Goal: Task Accomplishment & Management: Use online tool/utility

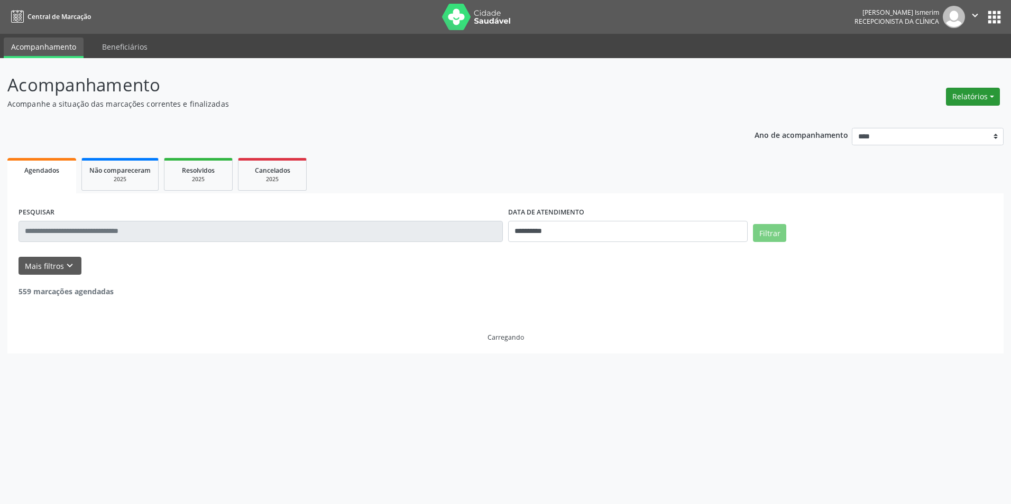
click at [974, 94] on button "Relatórios" at bounding box center [973, 97] width 54 height 18
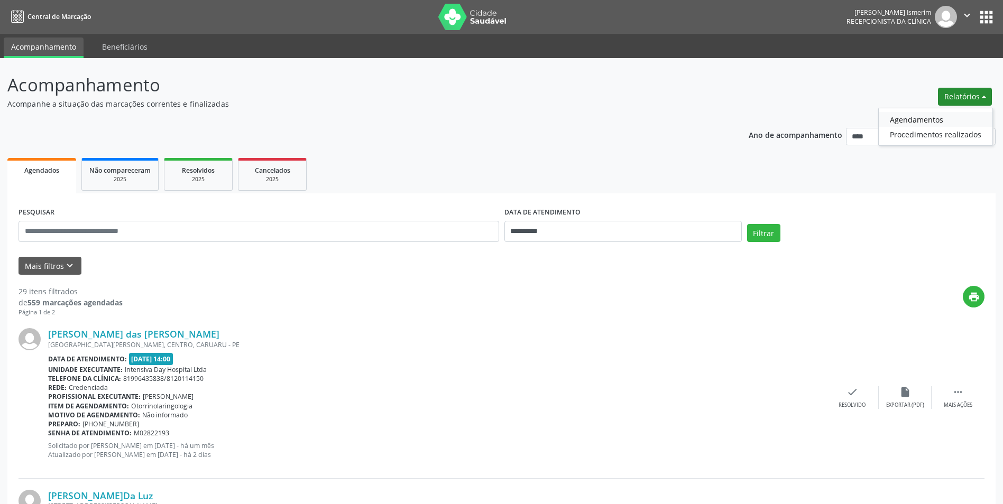
click at [922, 118] on link "Agendamentos" at bounding box center [936, 119] width 114 height 15
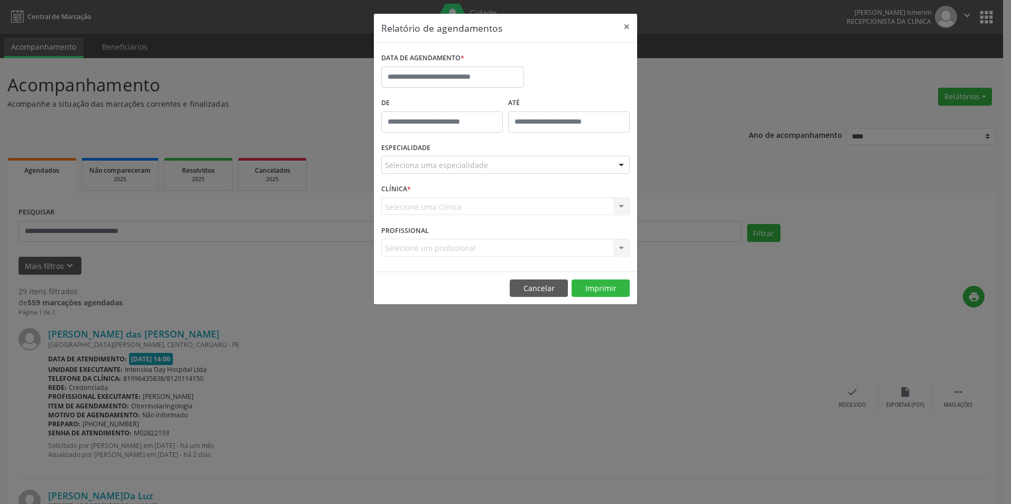
click at [478, 89] on div "DATA DE AGENDAMENTO *" at bounding box center [453, 72] width 148 height 45
click at [481, 84] on input "text" at bounding box center [452, 77] width 143 height 21
click at [485, 178] on span "14" at bounding box center [485, 174] width 21 height 21
type input "**********"
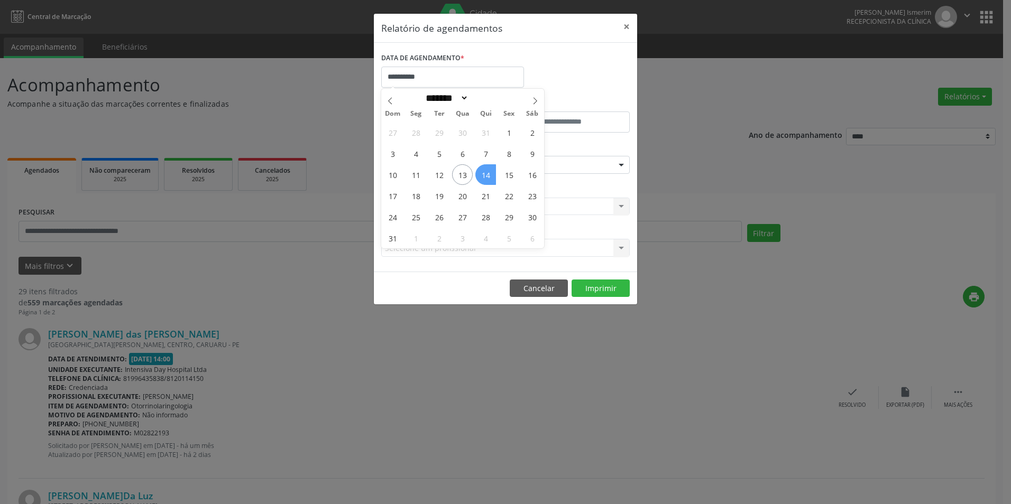
click at [485, 178] on span "14" at bounding box center [485, 174] width 21 height 21
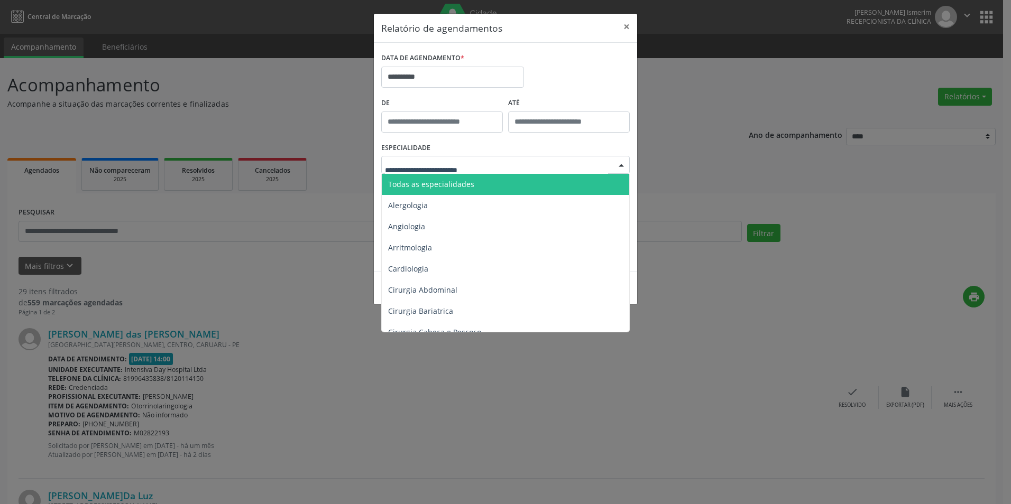
click at [568, 167] on div at bounding box center [505, 165] width 248 height 18
click at [536, 187] on span "Todas as especialidades" at bounding box center [506, 184] width 249 height 21
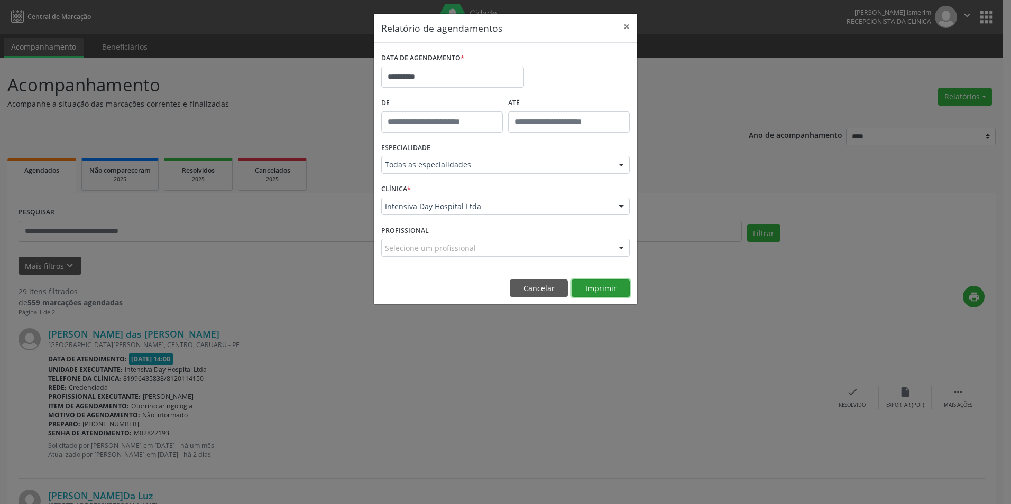
click at [596, 296] on button "Imprimir" at bounding box center [600, 289] width 58 height 18
click at [627, 22] on button "×" at bounding box center [626, 27] width 21 height 26
